Goal: Task Accomplishment & Management: Use online tool/utility

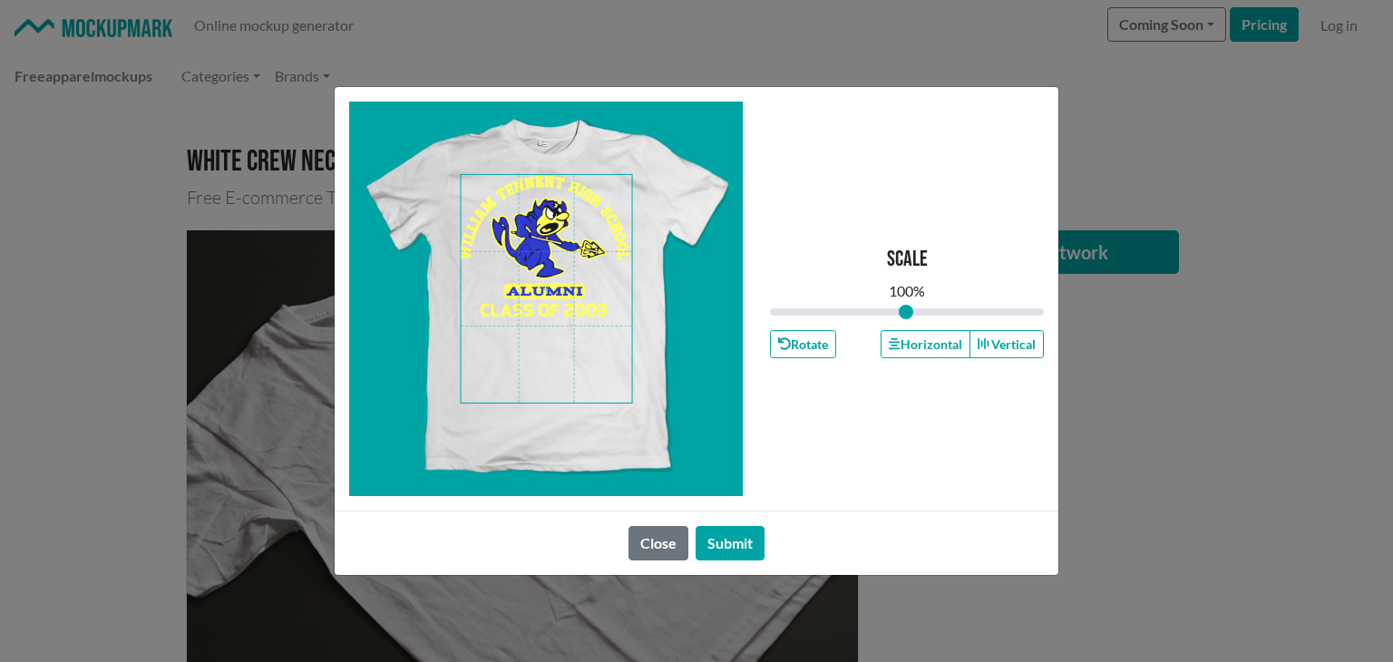
click at [556, 322] on span at bounding box center [547, 289] width 171 height 228
click at [896, 338] on icon "button" at bounding box center [894, 343] width 11 height 11
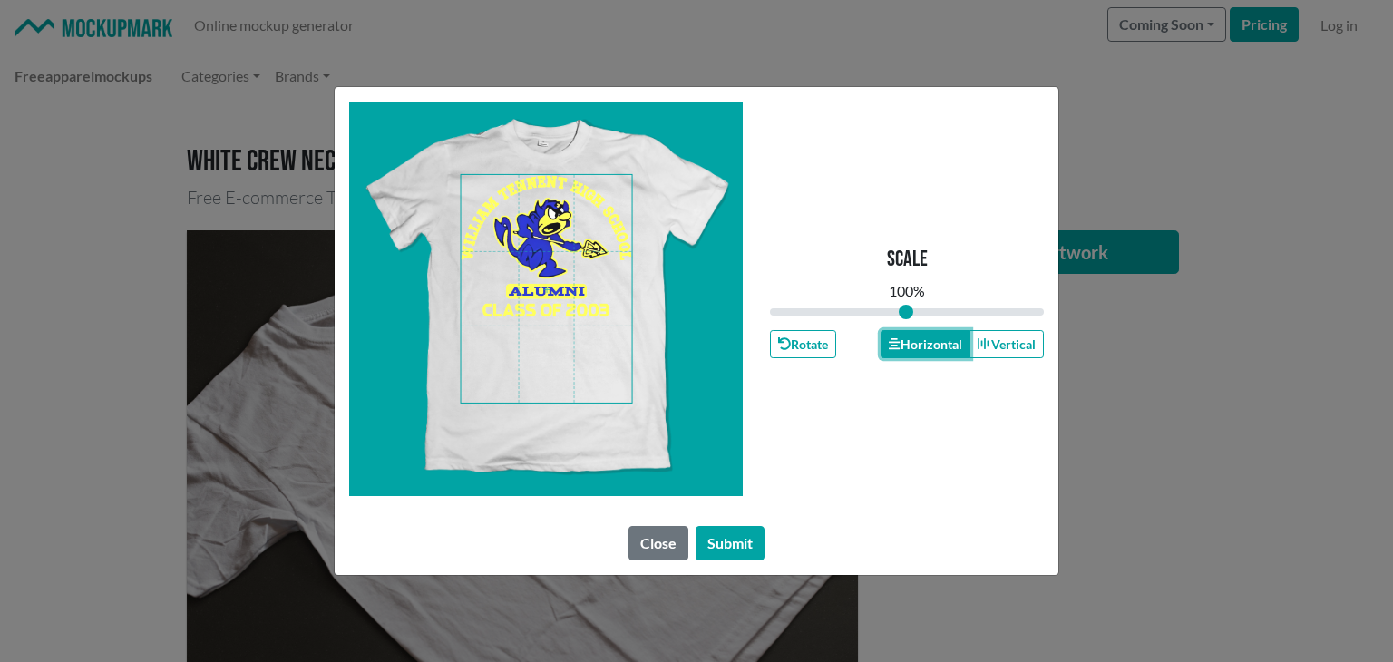
click at [898, 338] on icon "button" at bounding box center [894, 343] width 11 height 13
click at [559, 266] on span at bounding box center [547, 289] width 171 height 228
click at [897, 335] on button "Horizontal" at bounding box center [925, 344] width 89 height 28
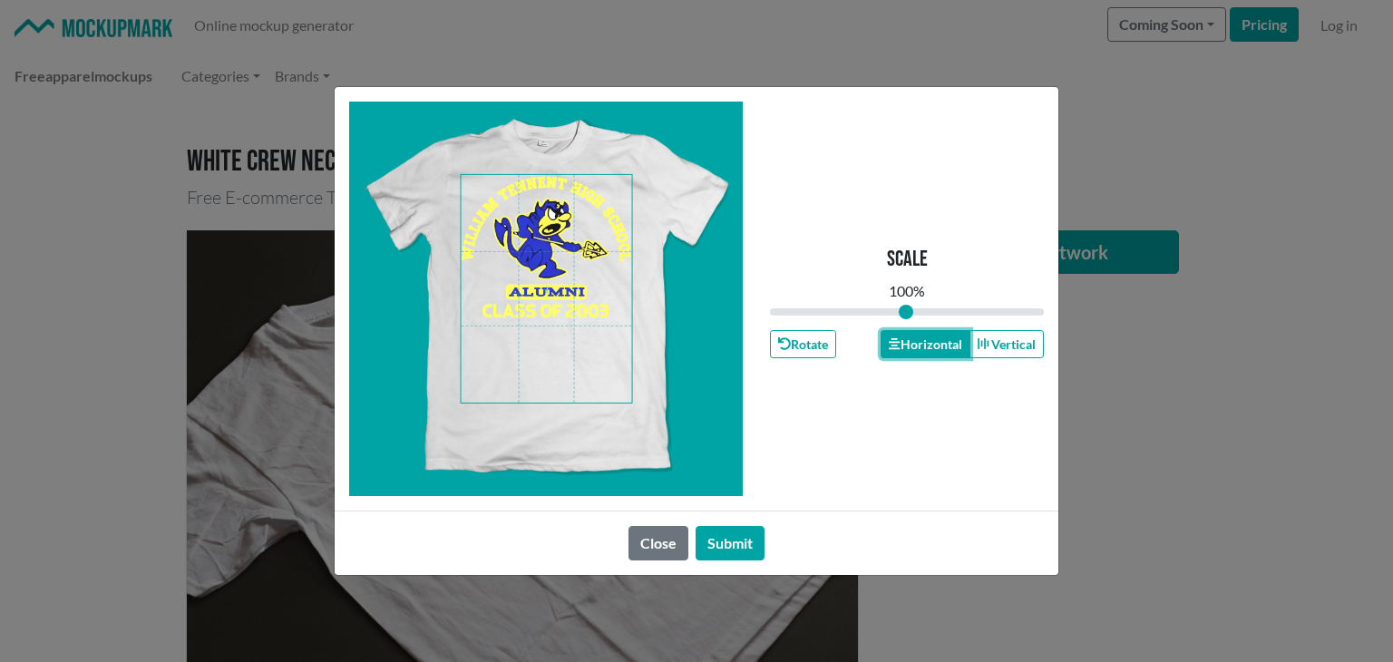
click at [897, 335] on button "Horizontal" at bounding box center [925, 344] width 89 height 28
click at [743, 549] on button "Submit" at bounding box center [730, 543] width 69 height 34
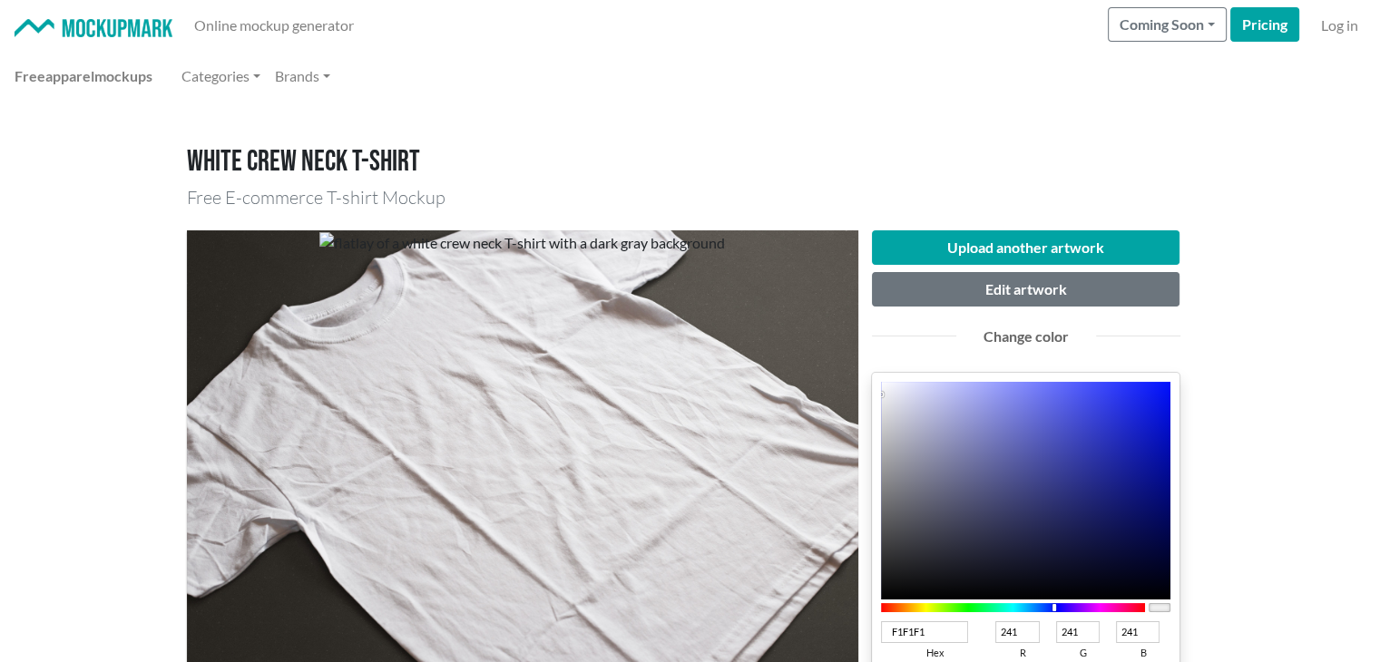
click at [1054, 609] on div at bounding box center [1013, 607] width 265 height 9
type input "1623EA"
type input "22"
type input "35"
type input "234"
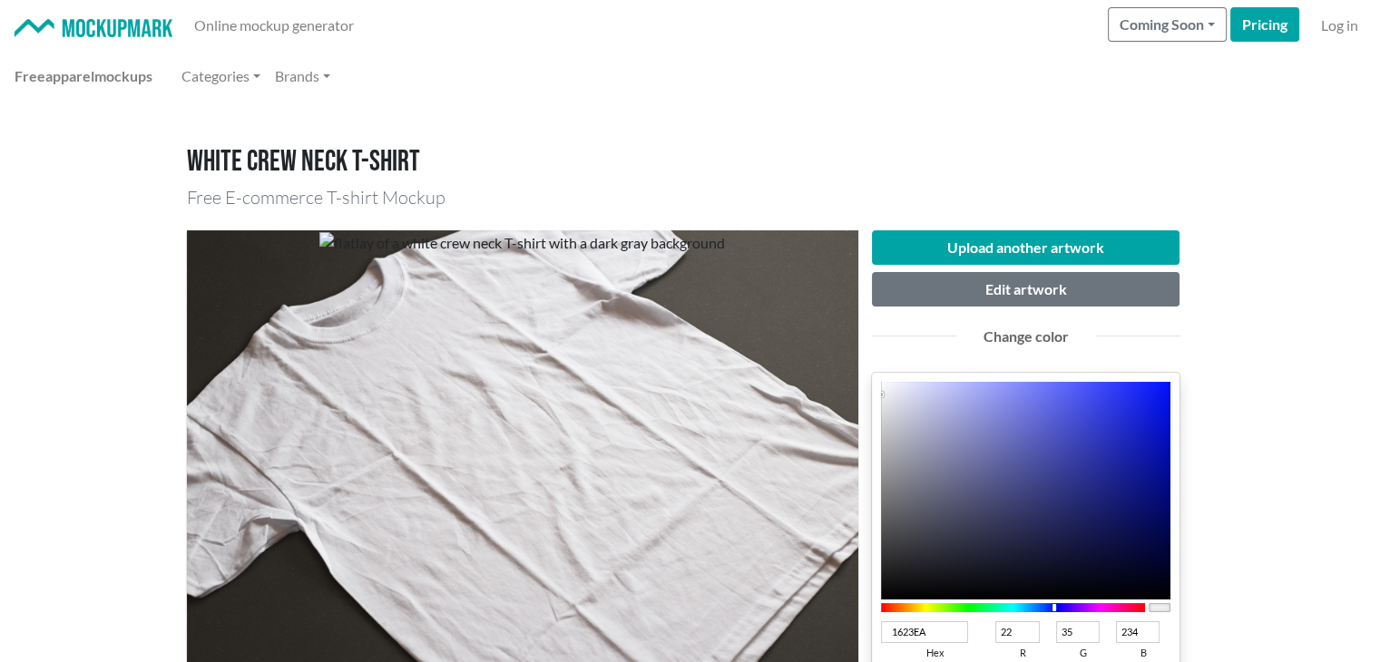
type input "1320EA"
type input "19"
type input "32"
type input "101EEA"
type input "16"
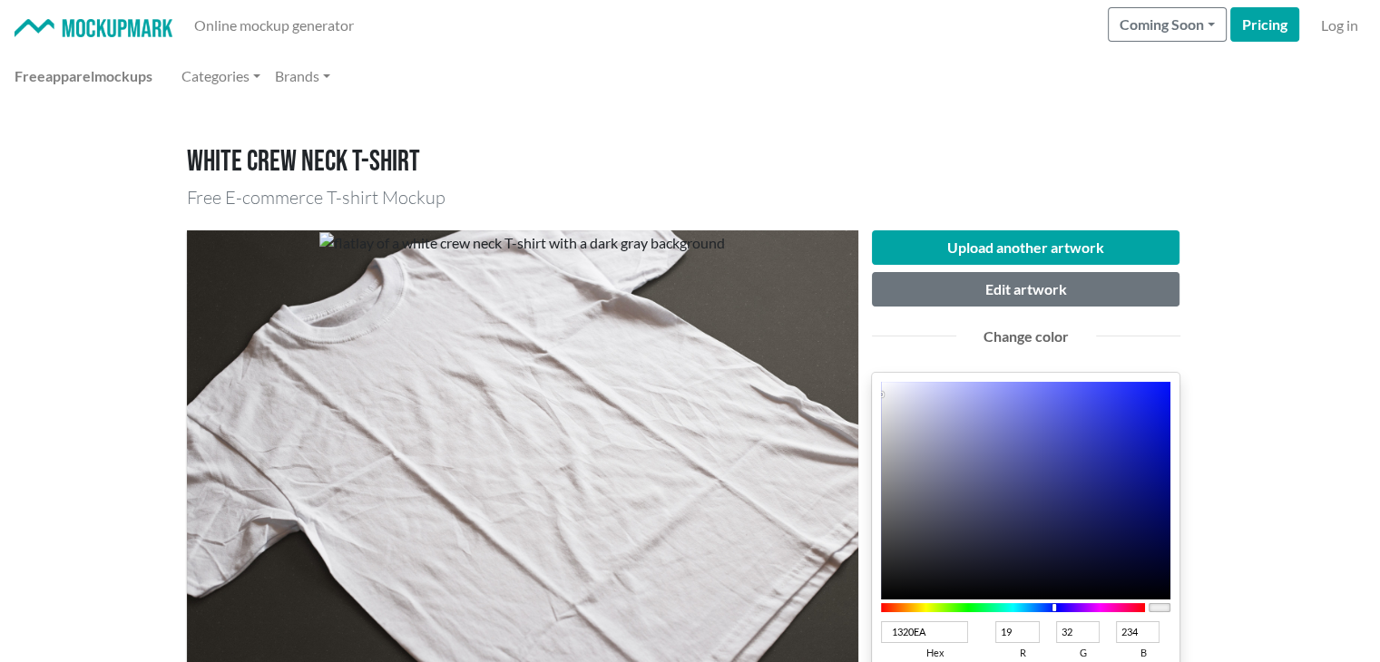
type input "30"
type input "0A19E7"
type input "10"
type input "25"
type input "231"
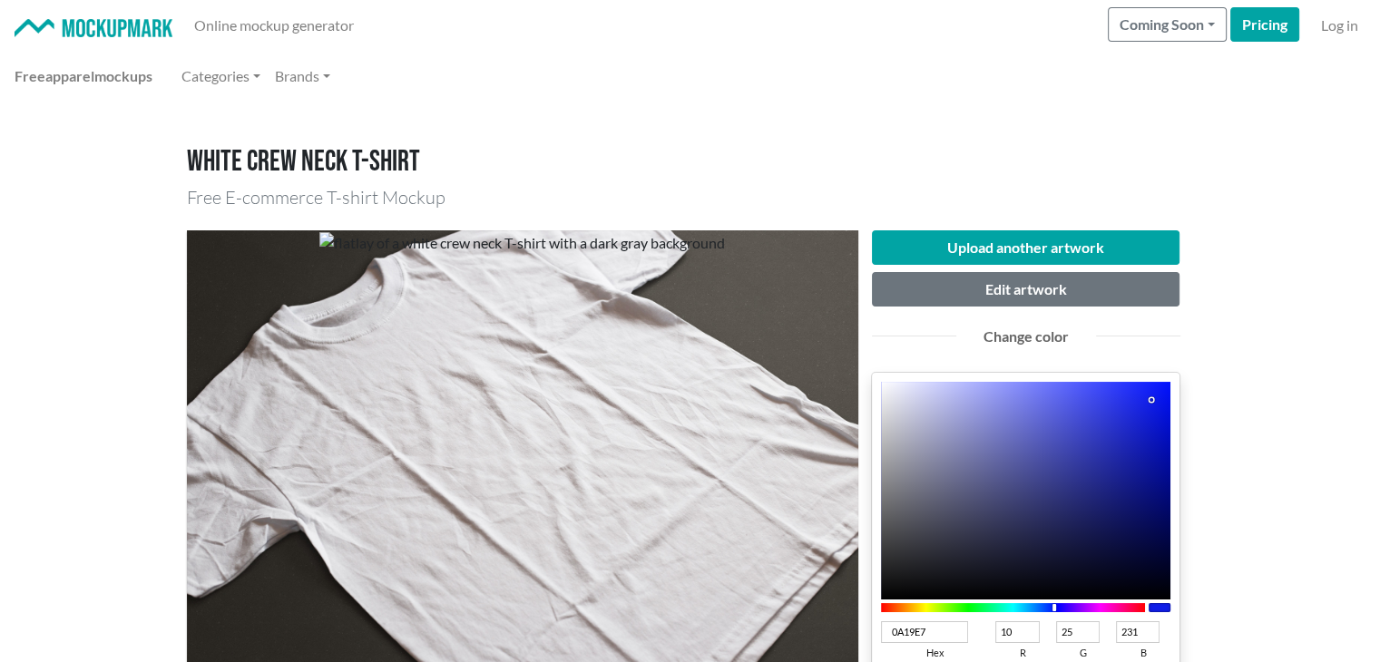
type input "0918E6"
type input "9"
type input "24"
type input "230"
type input "0817E5"
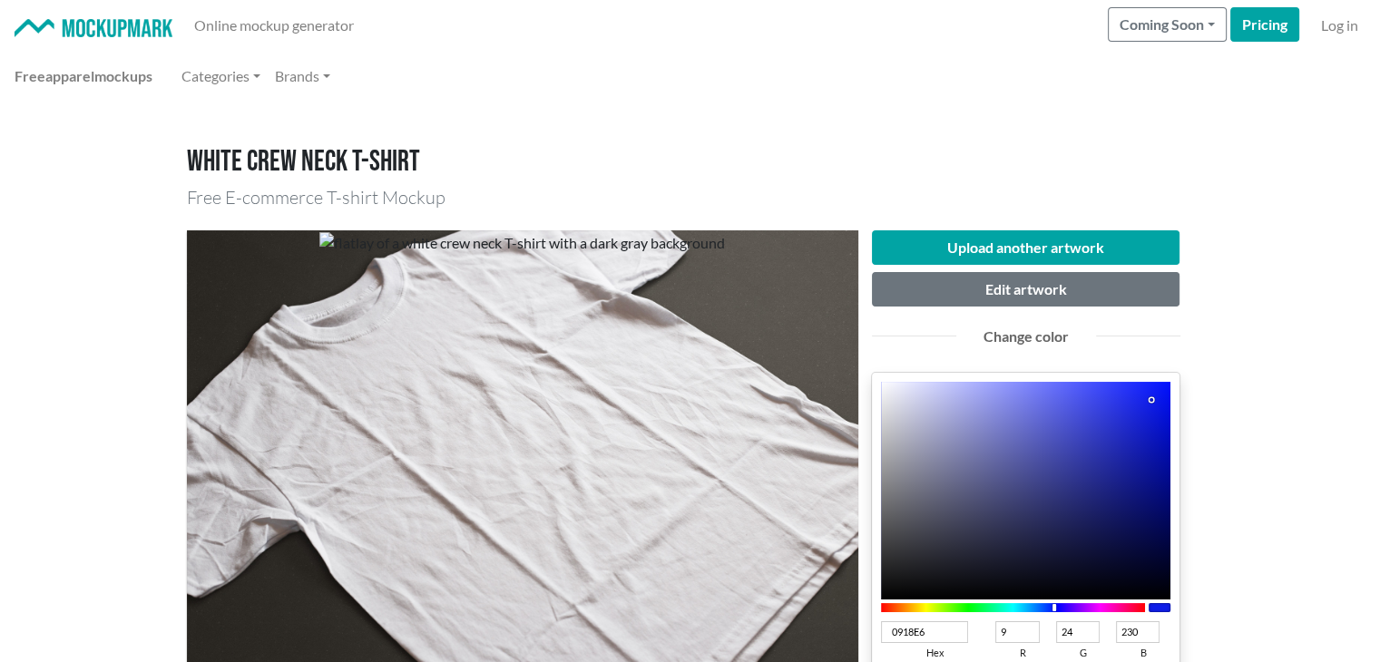
type input "8"
type input "23"
type input "229"
type input "0716E3"
type input "7"
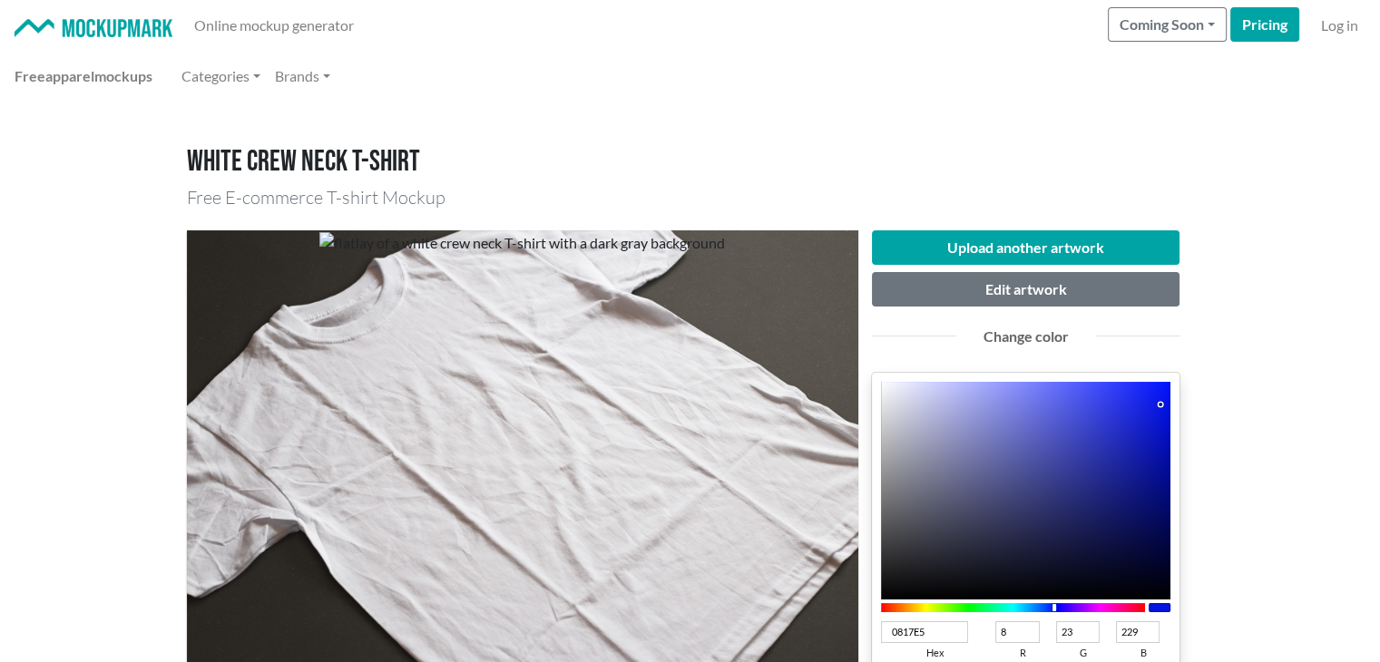
type input "22"
type input "227"
type input "0715E1"
type input "21"
type input "225"
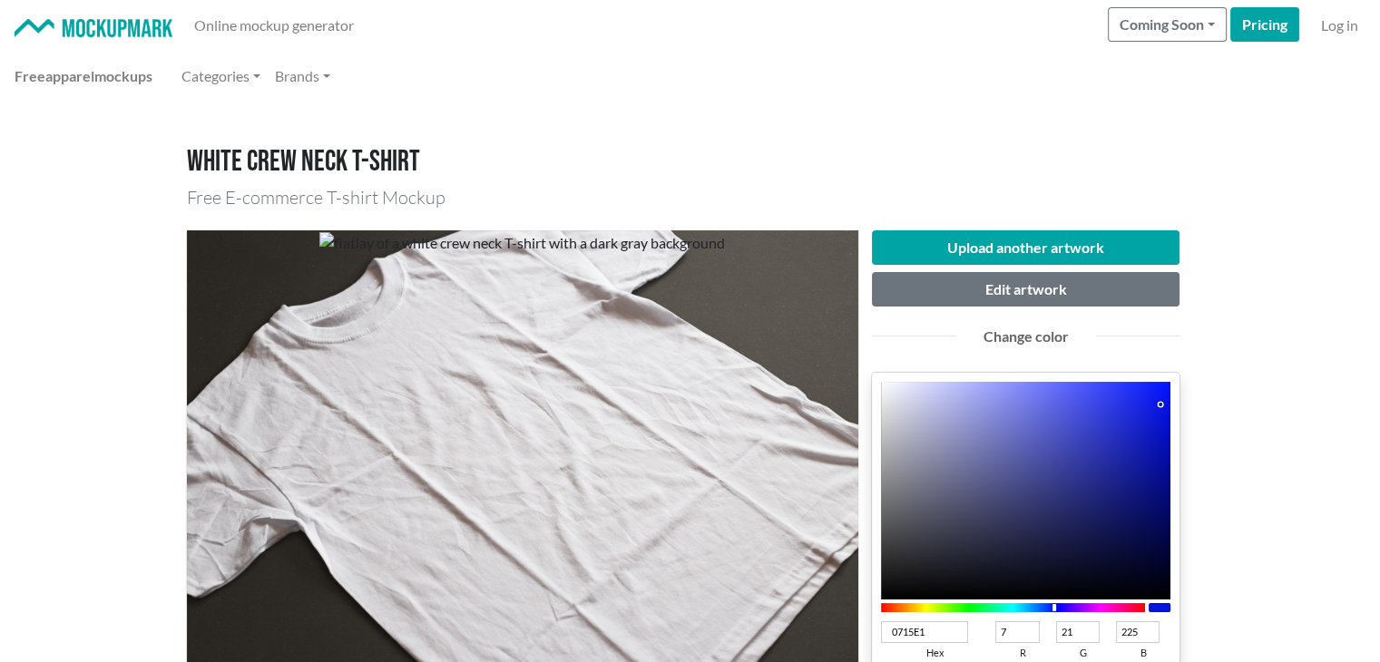
type input "0614E0"
type input "6"
type input "20"
type input "224"
type input "0513D8"
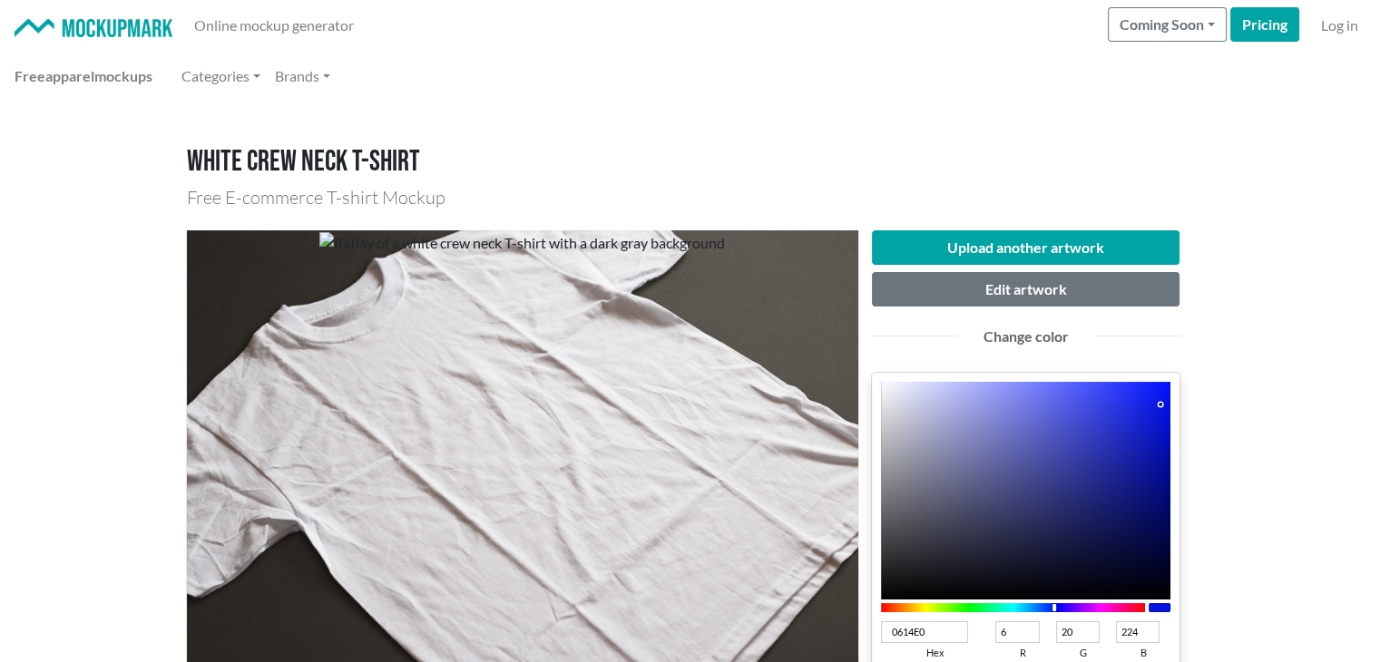
type input "5"
type input "19"
type input "216"
type input "0311CF"
type input "3"
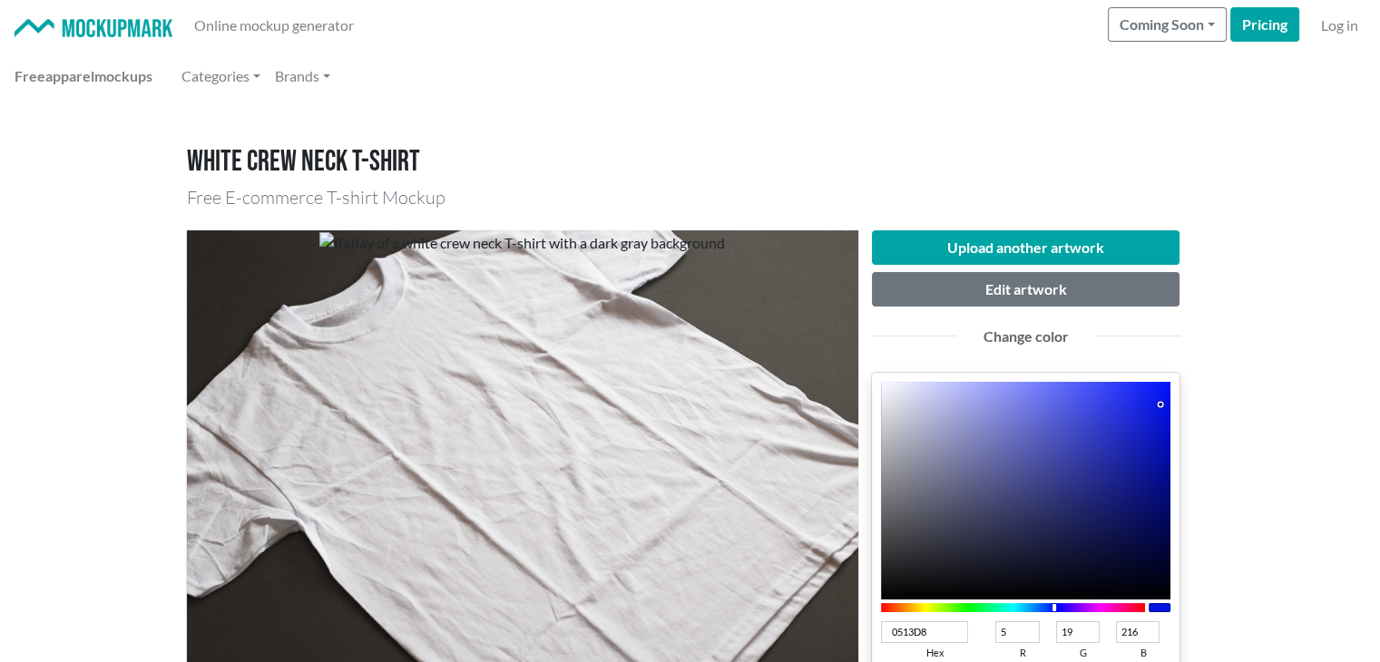
type input "17"
type input "207"
type input "0210CB"
type input "2"
type input "16"
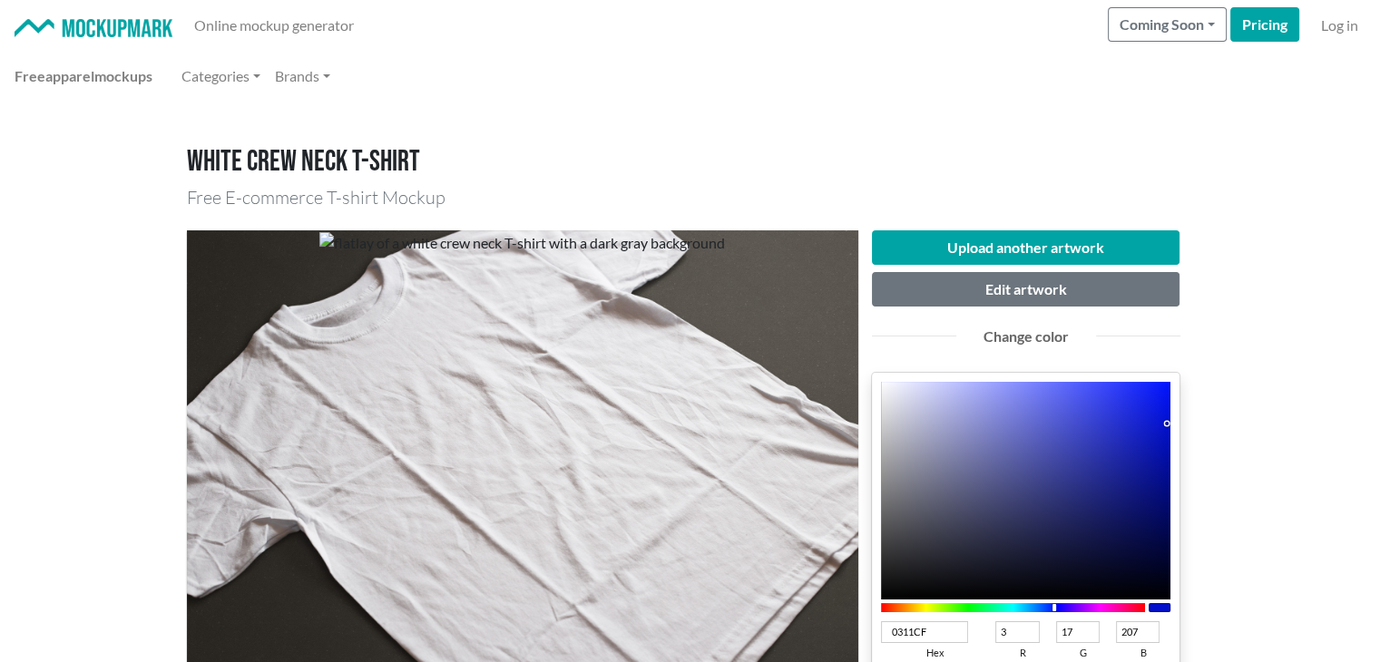
type input "203"
type input "000ECB"
type input "0"
type input "14"
drag, startPoint x: 1144, startPoint y: 399, endPoint x: 1176, endPoint y: 425, distance: 41.2
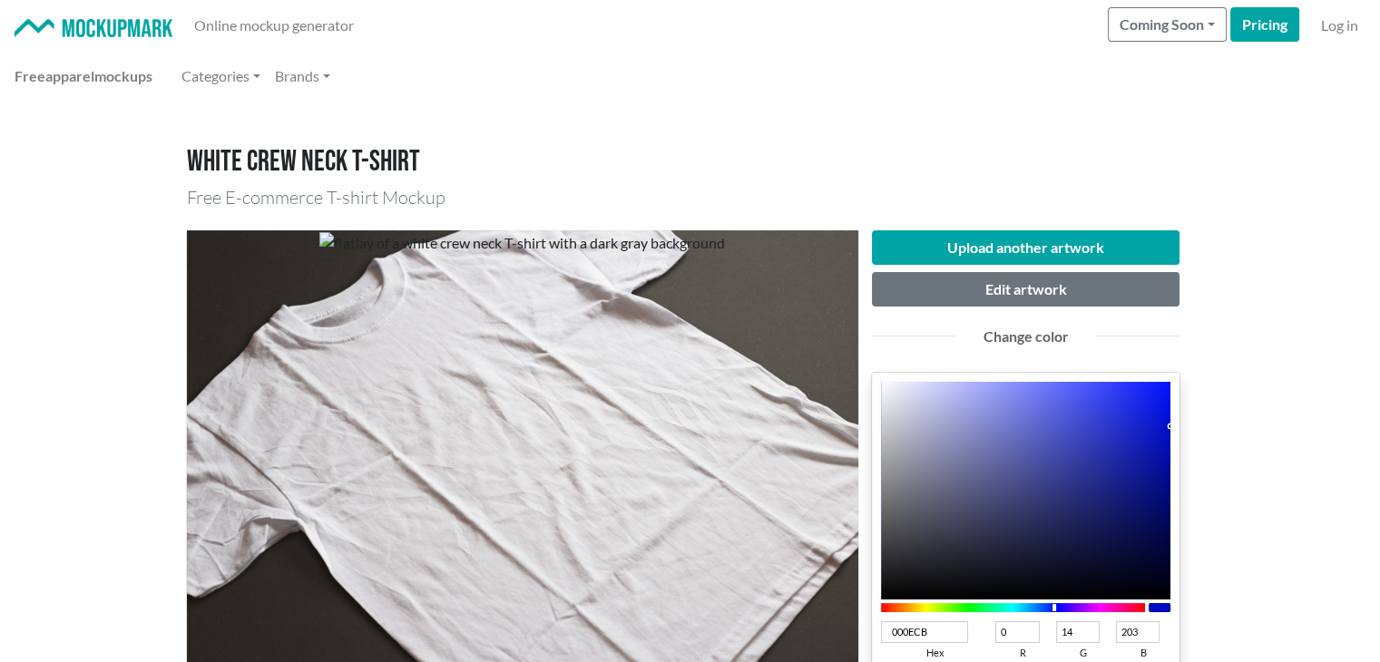
click at [1176, 425] on div "000ECB hex 0 r 14 g 203 b 100 a" at bounding box center [1026, 559] width 308 height 372
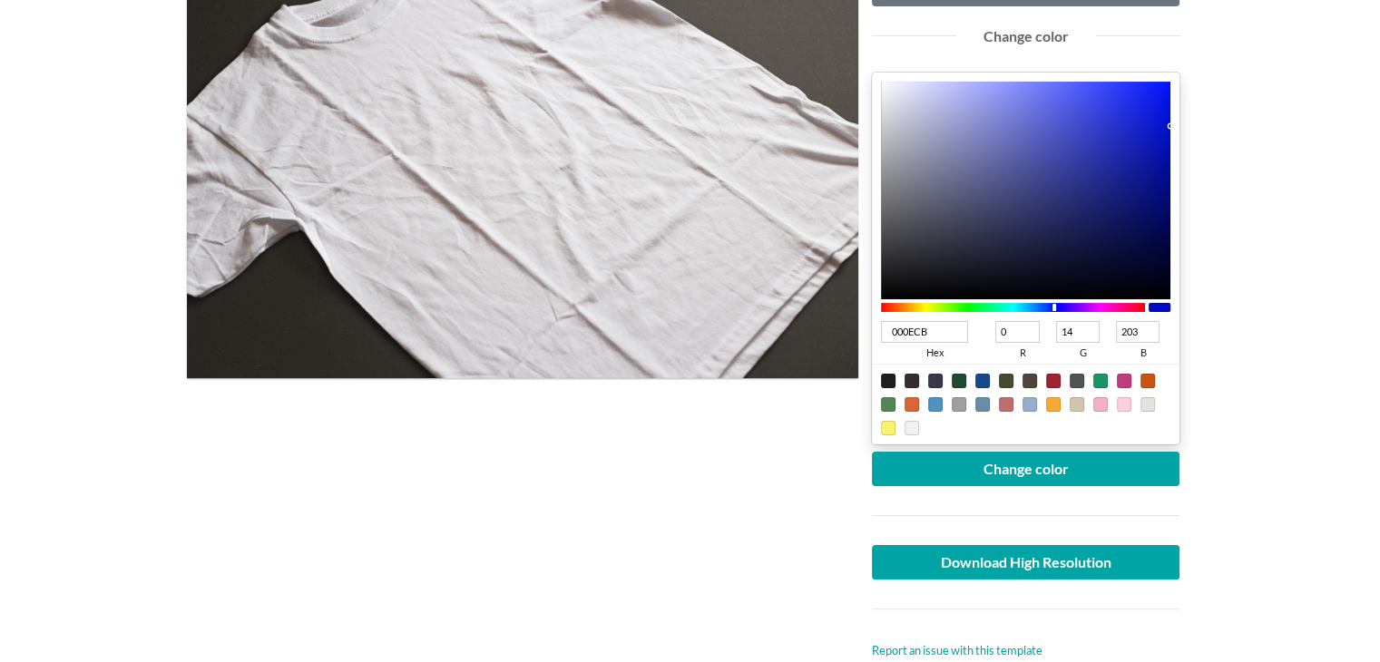
scroll to position [302, 0]
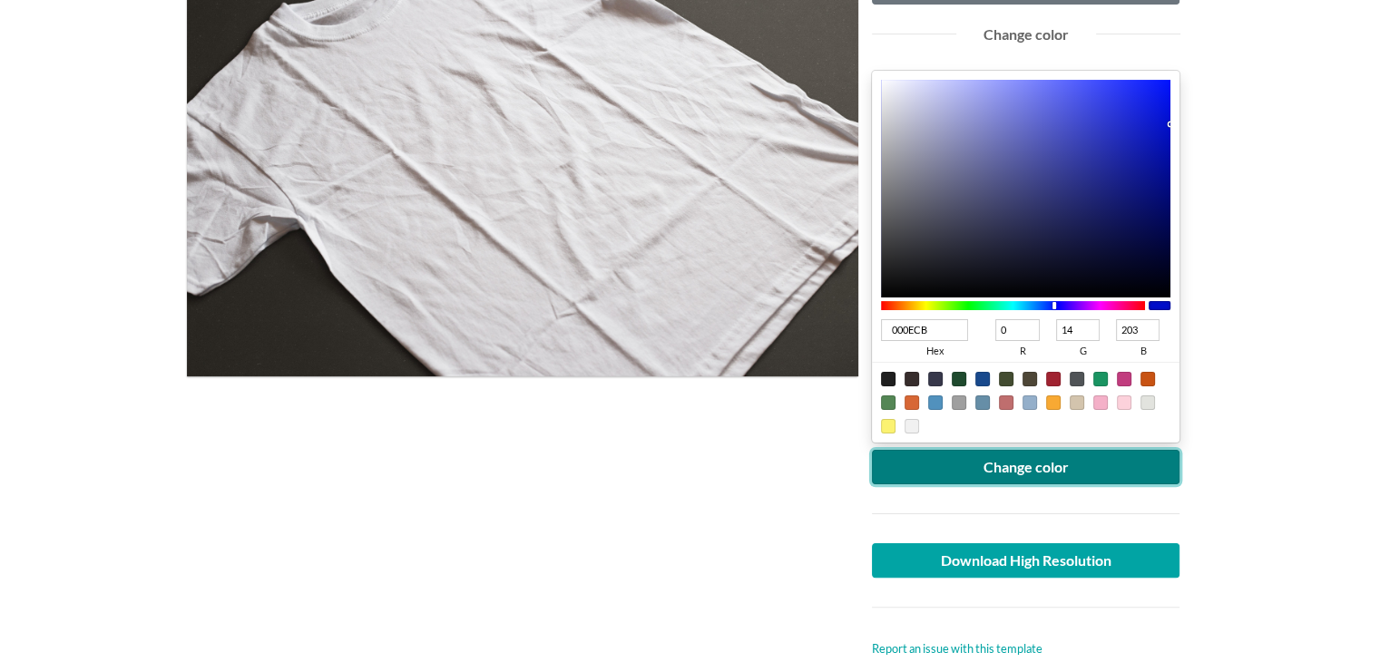
click at [1070, 466] on button "Change color" at bounding box center [1026, 467] width 308 height 34
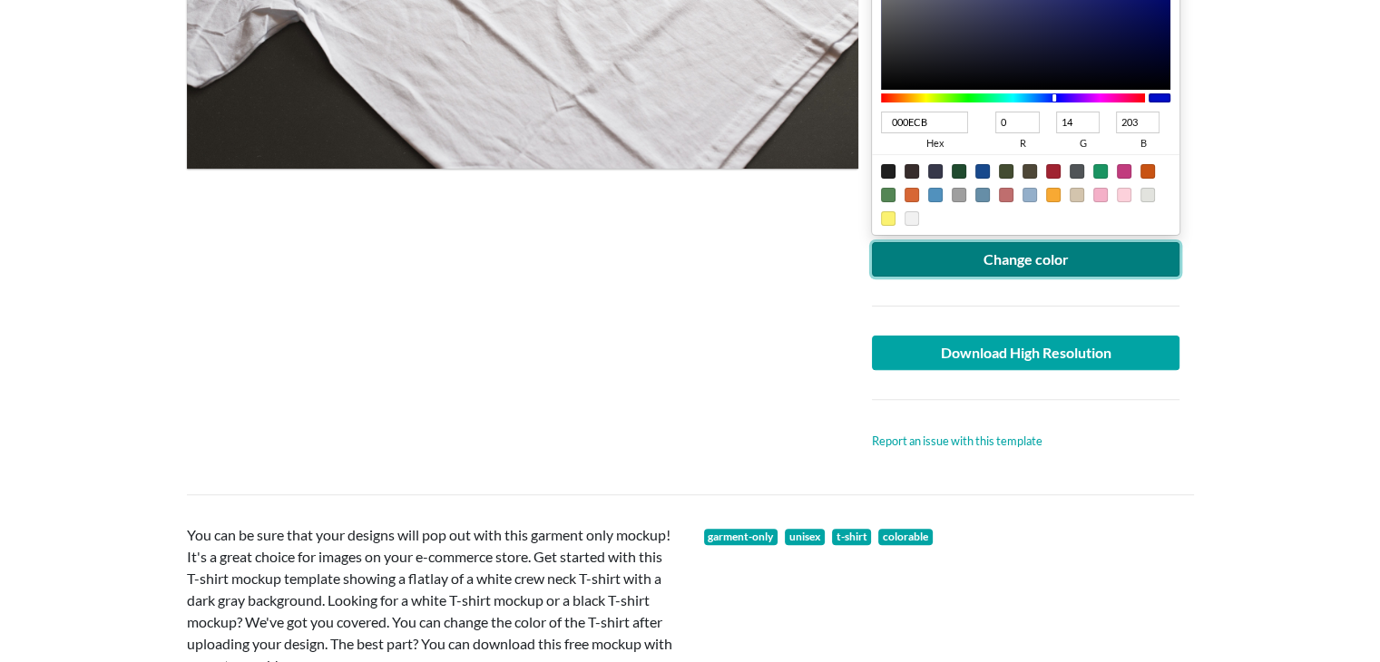
scroll to position [604, 0]
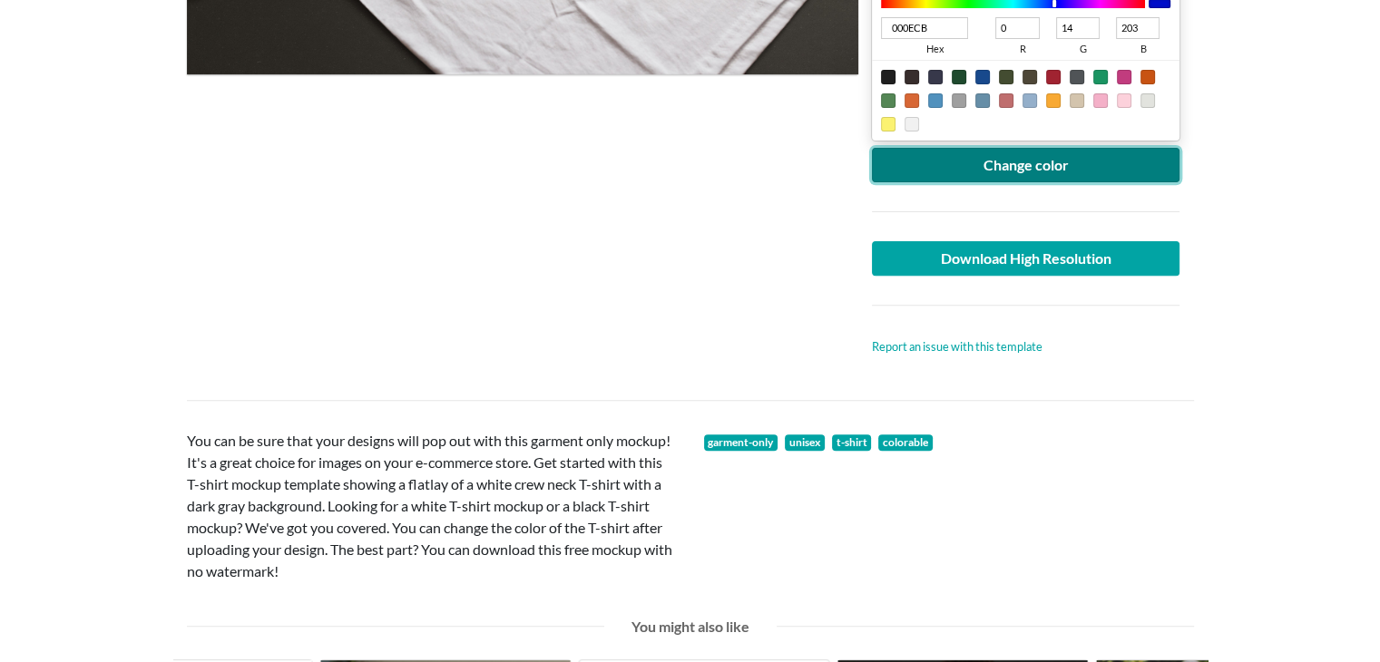
click at [995, 166] on button "Change color" at bounding box center [1026, 165] width 308 height 34
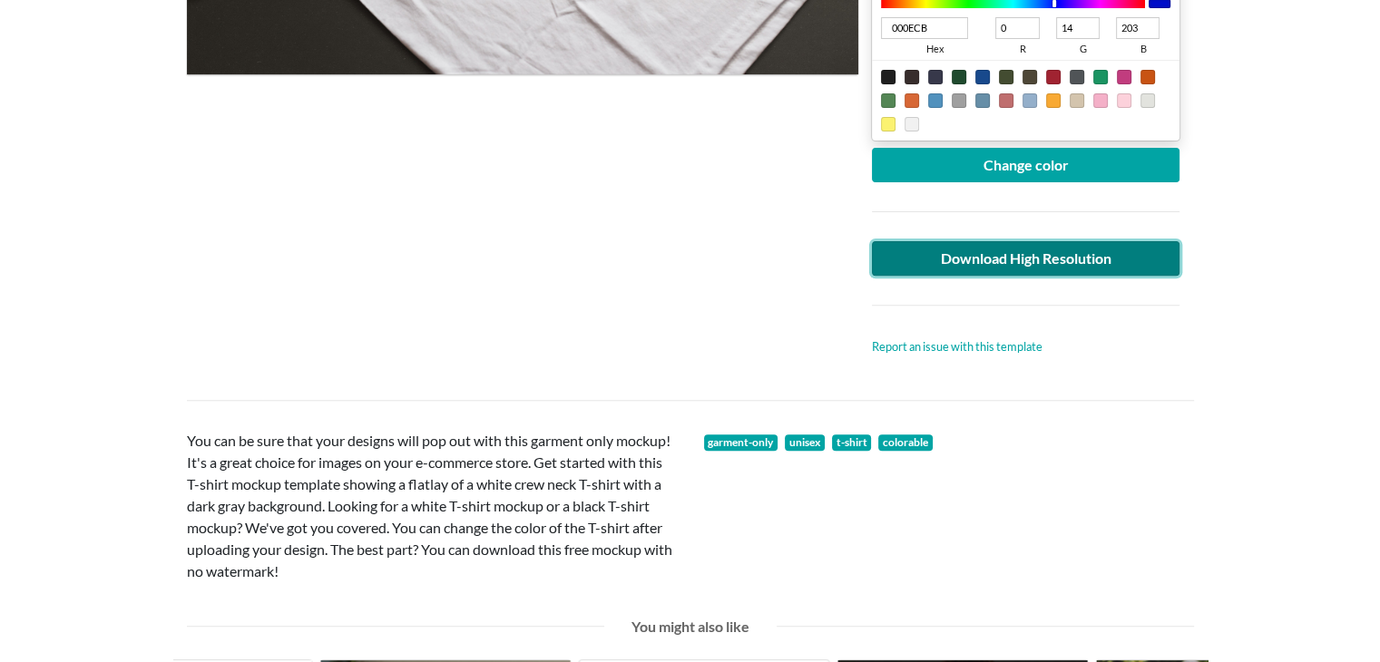
click at [940, 266] on link "Download High Resolution" at bounding box center [1026, 258] width 308 height 34
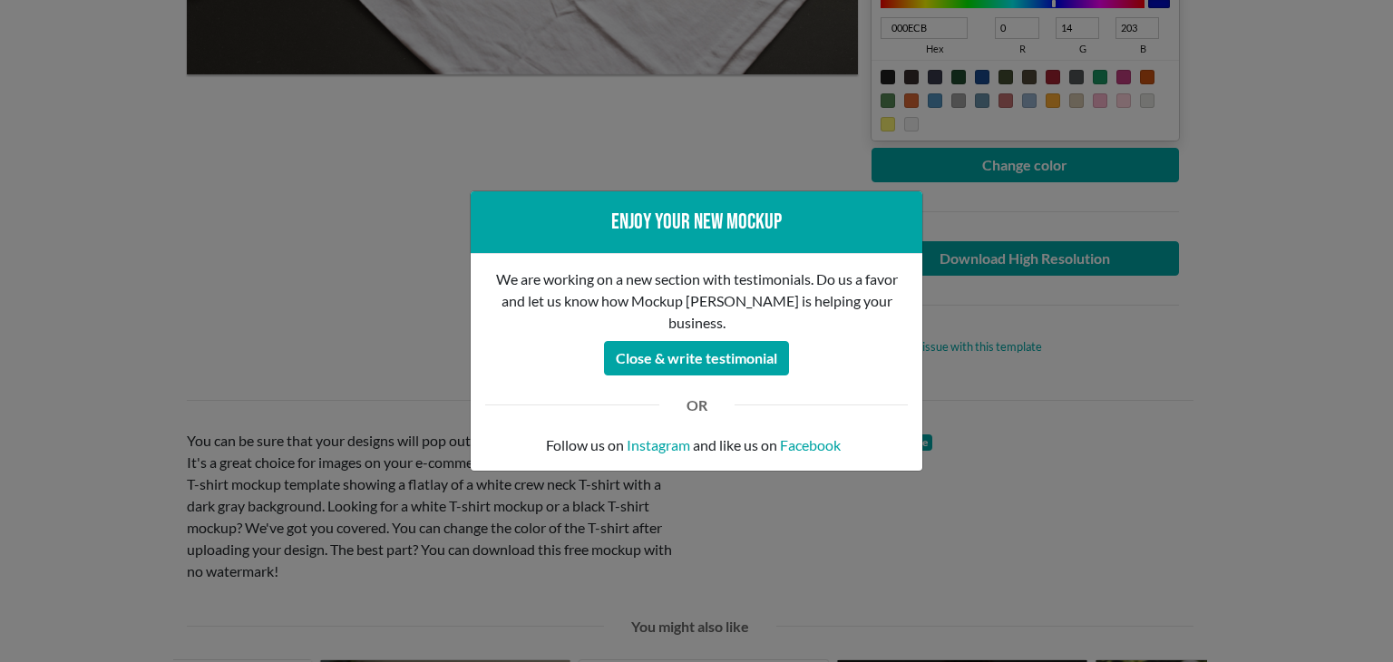
click at [0, 263] on div "Enjoy your new mockup We are working on a new section with testimonials. Do us …" at bounding box center [696, 331] width 1393 height 662
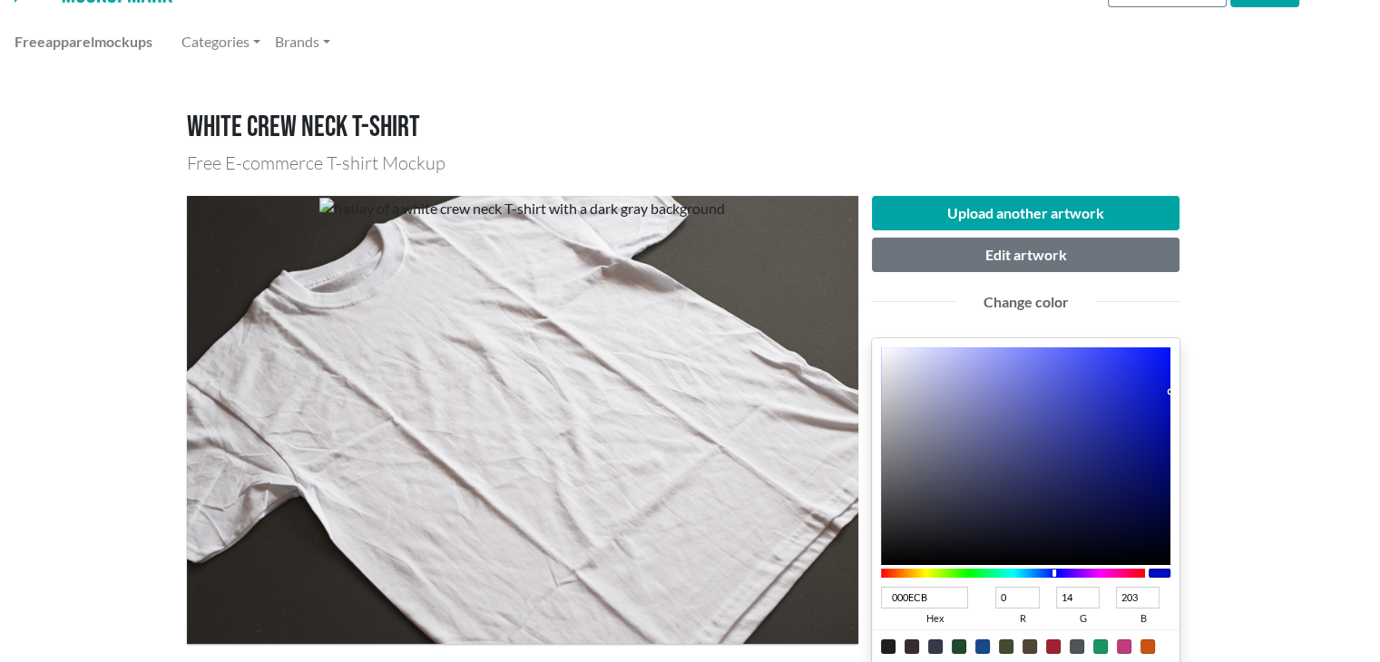
scroll to position [0, 0]
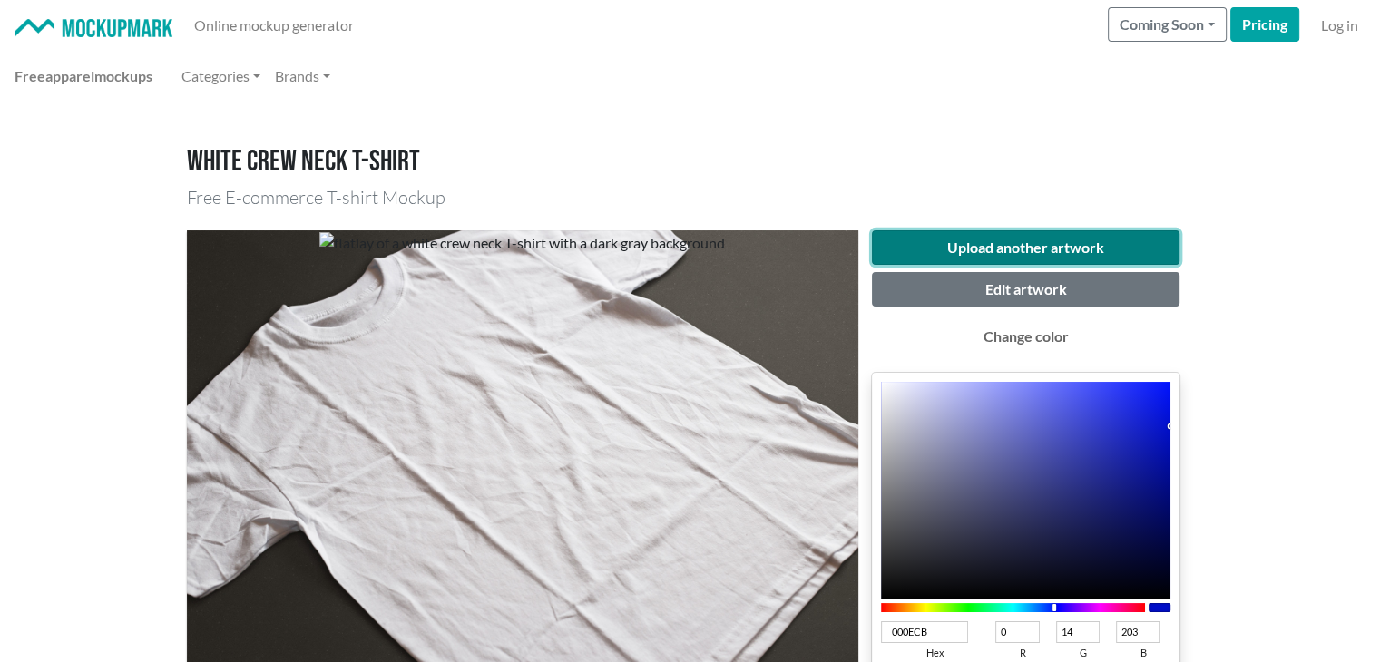
click at [919, 240] on button "Upload another artwork" at bounding box center [1026, 247] width 308 height 34
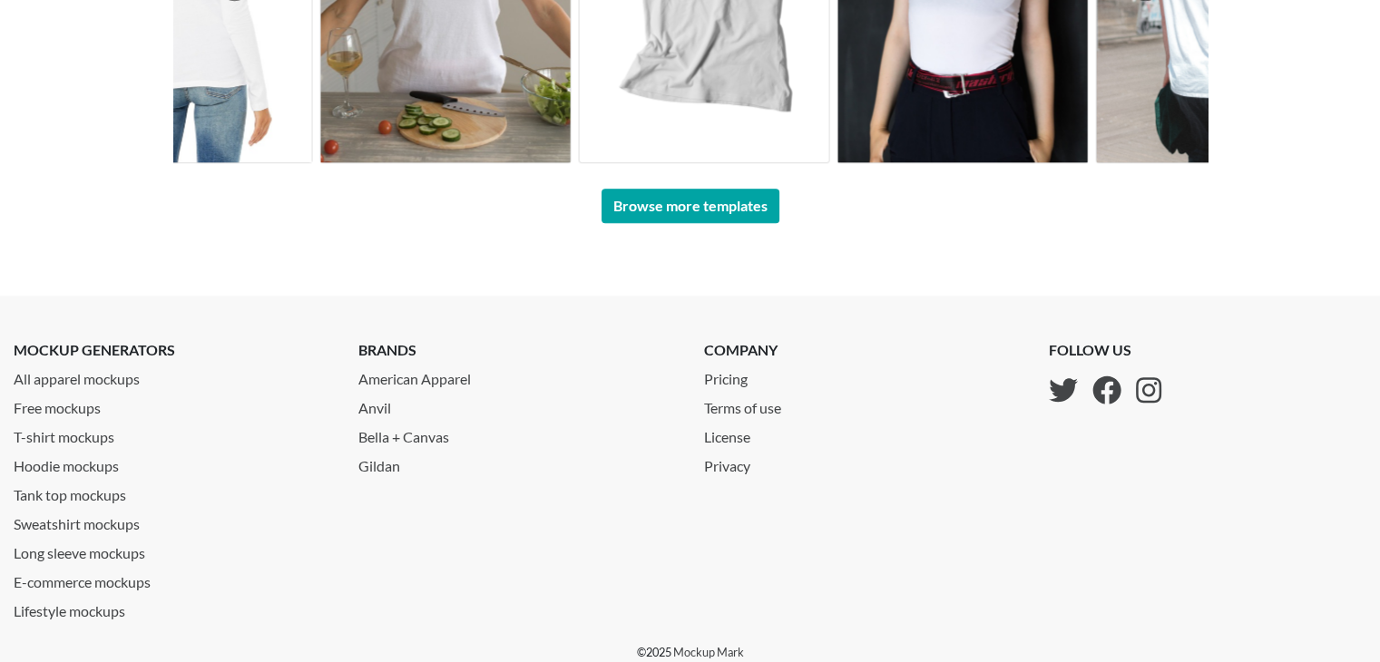
scroll to position [1470, 0]
